Goal: Obtain resource: Obtain resource

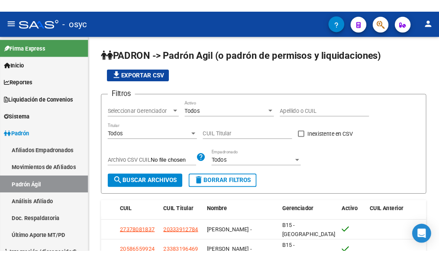
scroll to position [41, 0]
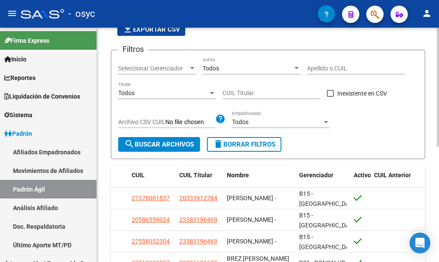
click at [233, 91] on input "CUIL Titular" at bounding box center [272, 93] width 98 height 7
paste input "27-46270434-3"
type input "27-46270434-3"
click at [185, 138] on button "search Buscar Archivos" at bounding box center [159, 144] width 82 height 15
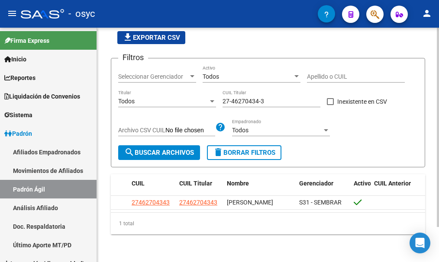
click at [240, 149] on span "delete Borrar Filtros" at bounding box center [244, 153] width 62 height 8
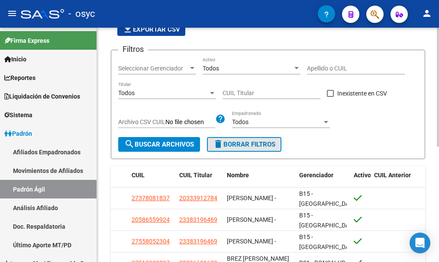
click at [231, 141] on span "delete Borrar Filtros" at bounding box center [244, 145] width 62 height 8
click at [251, 95] on input "CUIL Titular" at bounding box center [272, 93] width 98 height 7
paste input "27-40744800-1"
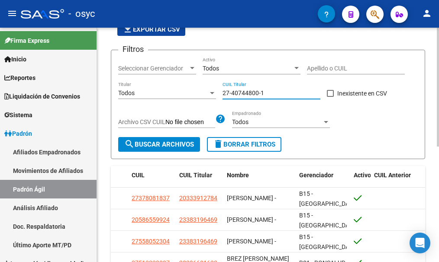
type input "27-40744800-1"
click at [184, 146] on span "search Buscar Archivos" at bounding box center [159, 145] width 70 height 8
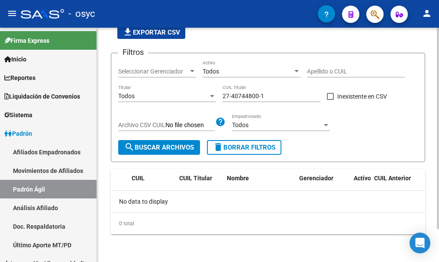
scroll to position [38, 0]
click at [243, 150] on span "delete Borrar Filtros" at bounding box center [244, 148] width 62 height 8
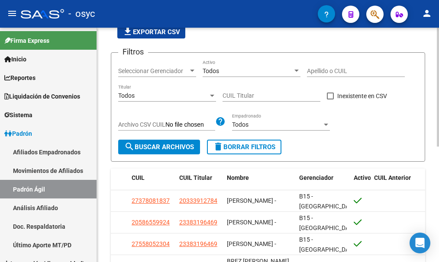
click at [236, 91] on div "CUIL Titular" at bounding box center [272, 92] width 98 height 17
click at [229, 142] on button "delete Borrar Filtros" at bounding box center [244, 147] width 74 height 15
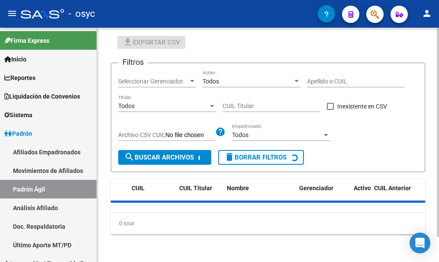
click at [244, 108] on input "CUIL Titular" at bounding box center [272, 106] width 98 height 7
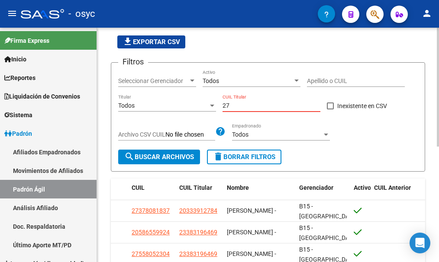
paste input "-21703513"
type input "27-21703513-4"
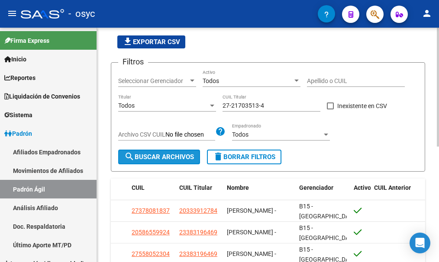
click at [177, 153] on button "search Buscar Archivos" at bounding box center [159, 157] width 82 height 15
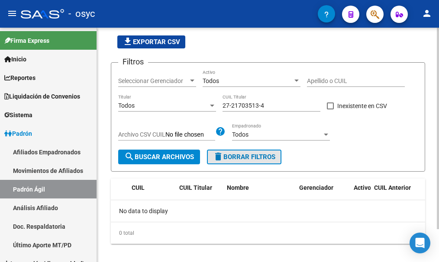
click at [250, 157] on span "delete Borrar Filtros" at bounding box center [244, 157] width 62 height 8
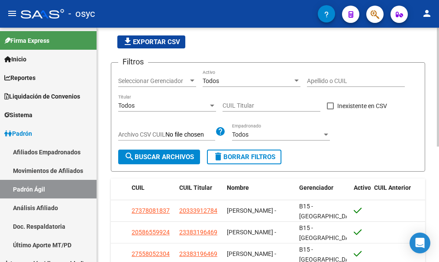
drag, startPoint x: 278, startPoint y: 39, endPoint x: 262, endPoint y: 6, distance: 37.8
click at [278, 38] on div "file_download Exportar CSV" at bounding box center [268, 42] width 314 height 13
click at [241, 107] on input "CUIL Titular" at bounding box center [272, 105] width 98 height 7
paste input "20-40856550-3"
type input "20-40856550-3"
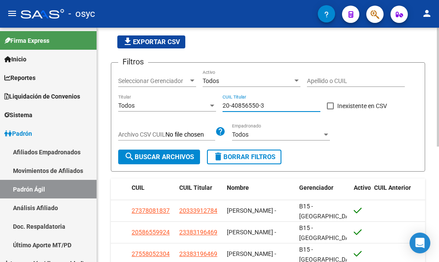
click at [184, 154] on span "search Buscar Archivos" at bounding box center [159, 157] width 70 height 8
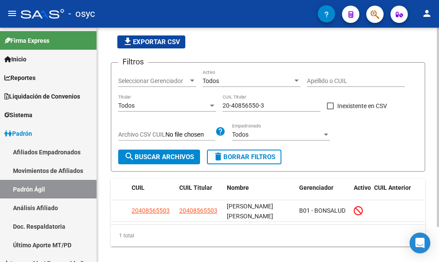
click at [225, 160] on span "delete Borrar Filtros" at bounding box center [244, 157] width 62 height 8
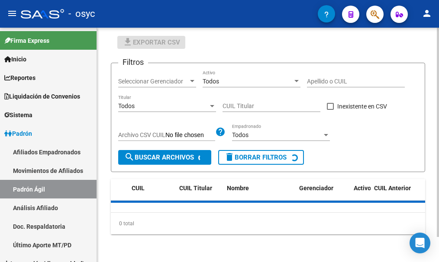
click at [257, 103] on input "CUIL Titular" at bounding box center [272, 106] width 98 height 7
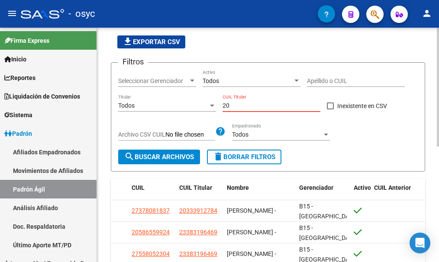
paste input "-27581920"
type input "20-27581920-5"
click at [180, 158] on span "search Buscar Archivos" at bounding box center [159, 157] width 70 height 8
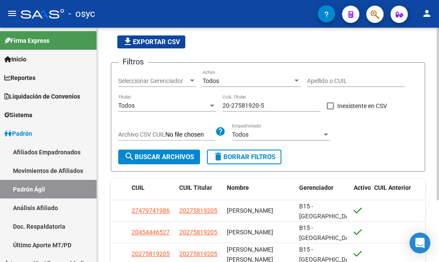
scroll to position [71, 0]
